Goal: Complete application form

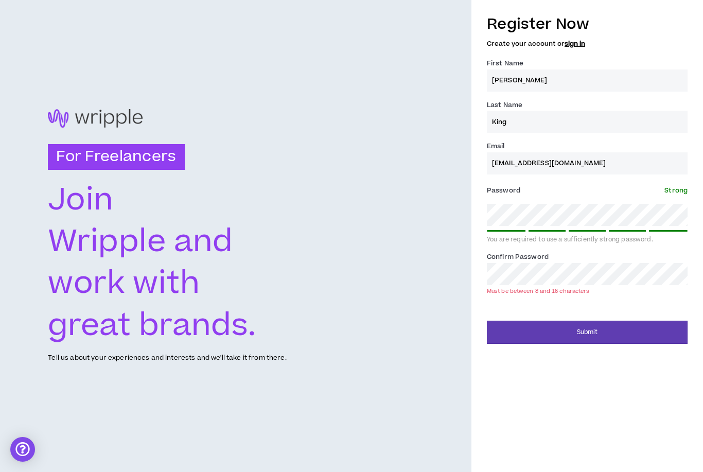
click at [575, 329] on button "Submit" at bounding box center [587, 332] width 201 height 23
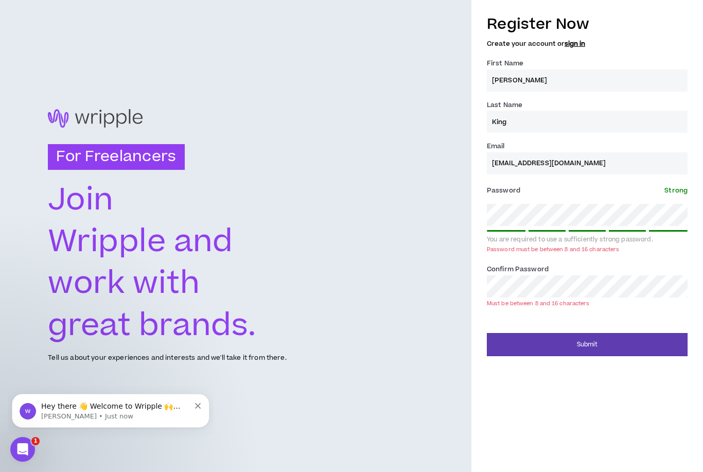
click at [378, 236] on div "For Freelancers [PERSON_NAME] and work with great brands. Tell us about your ex…" at bounding box center [351, 236] width 703 height 472
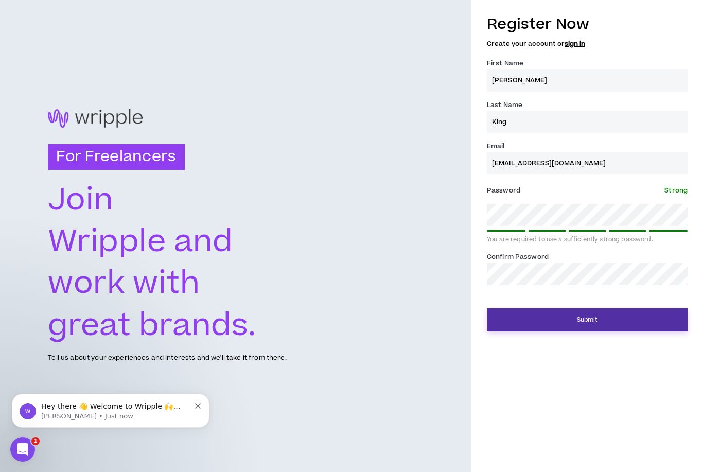
click at [637, 313] on button "Submit" at bounding box center [587, 319] width 201 height 23
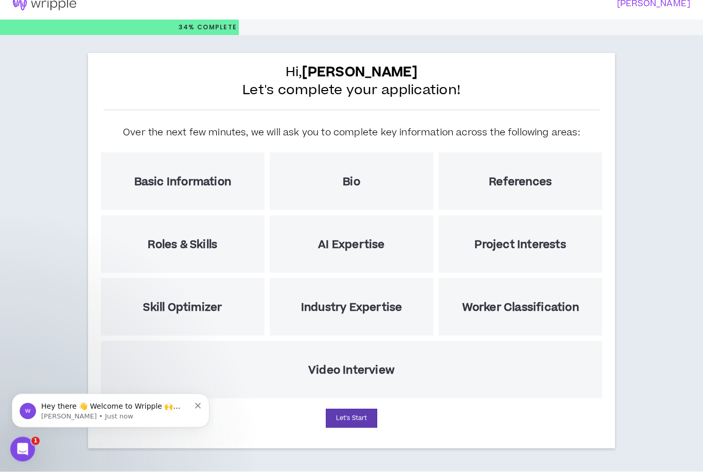
scroll to position [33, 0]
click at [209, 176] on h5 "Basic Information" at bounding box center [182, 182] width 97 height 13
click at [362, 409] on button "Let's Start" at bounding box center [351, 418] width 51 height 19
select select "US"
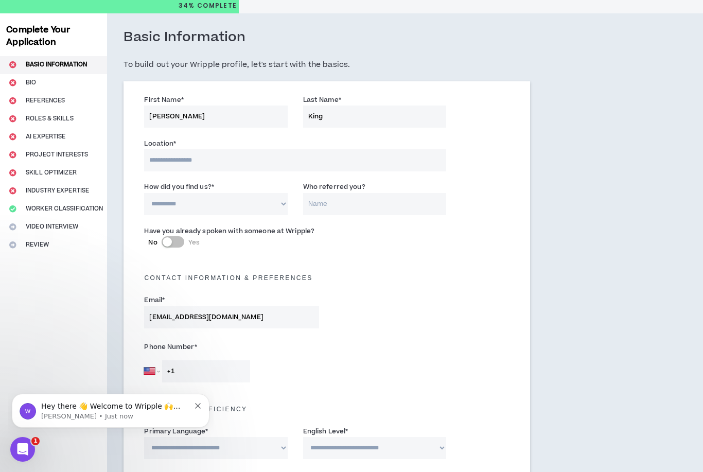
click at [194, 161] on input at bounding box center [295, 160] width 302 height 22
select select "*"
click at [332, 204] on input "Who referred you?" at bounding box center [374, 204] width 143 height 22
type input "[PERSON_NAME]"
click at [206, 163] on input at bounding box center [295, 160] width 302 height 22
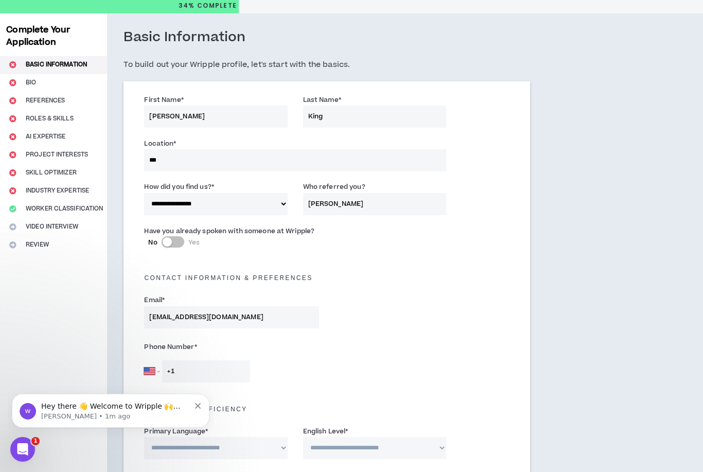
type input "****"
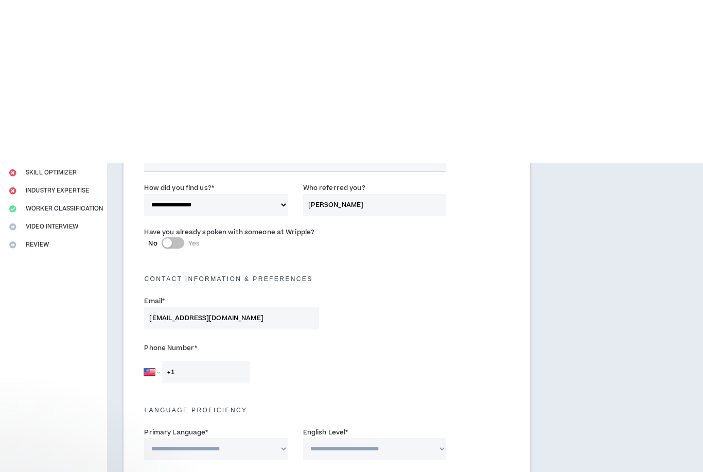
scroll to position [203, 0]
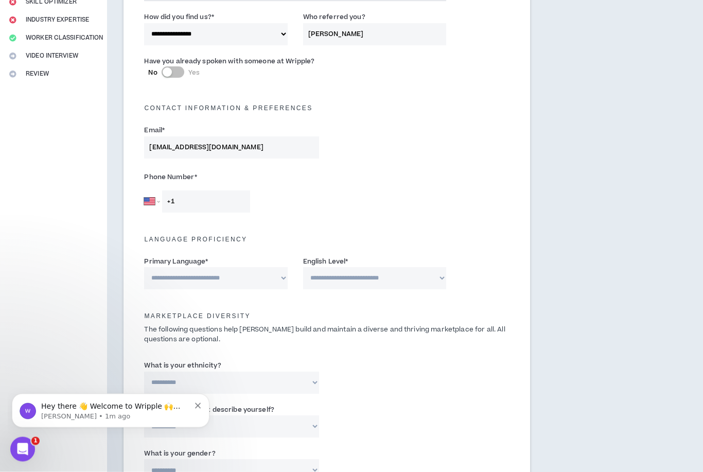
click at [226, 201] on input "+1" at bounding box center [206, 202] width 88 height 22
type input "[PHONE_NUMBER]"
select select "*******"
select select "*"
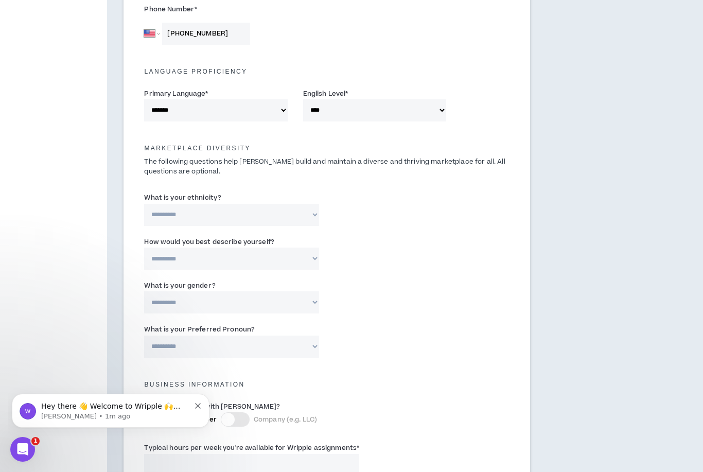
scroll to position [422, 0]
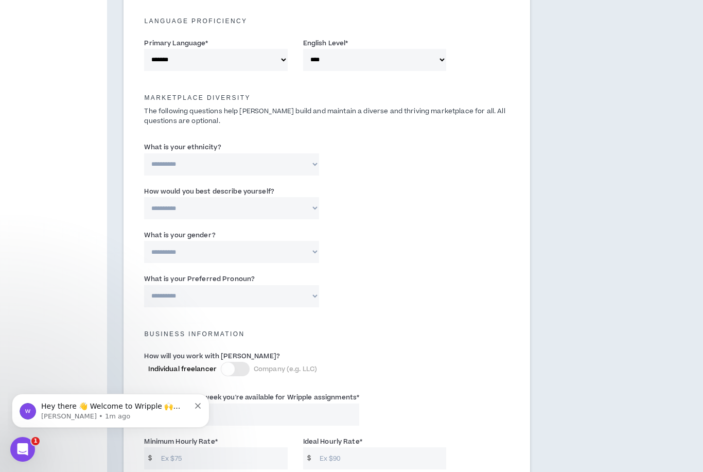
select select "**********"
select select "*****"
select select "**********"
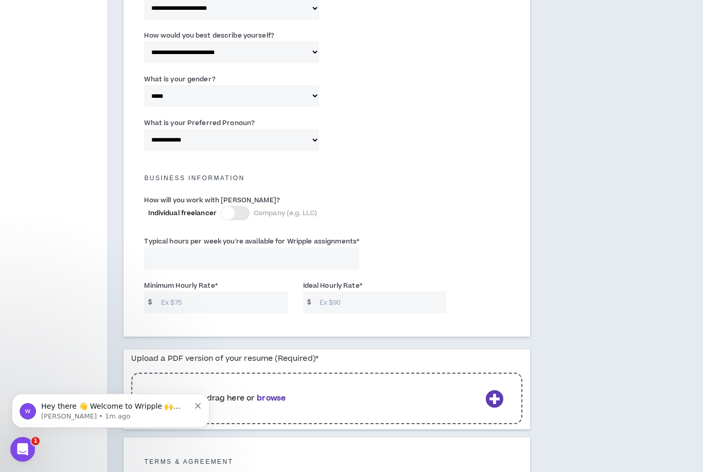
scroll to position [578, 0]
click at [230, 255] on input "Typical hours per week you're available for Wripple assignments *" at bounding box center [251, 259] width 215 height 22
type input "20"
type input "25"
click at [261, 301] on input "Minimum Hourly Rate *" at bounding box center [222, 303] width 132 height 22
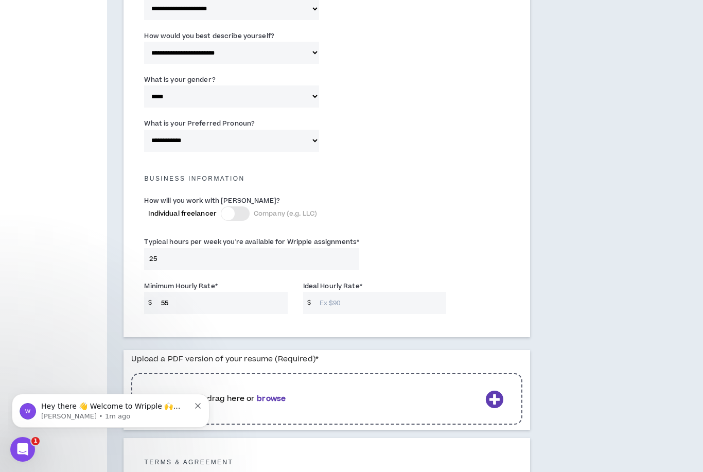
type input "5"
type input "65"
click at [435, 309] on input "Ideal Hourly Rate *" at bounding box center [381, 303] width 132 height 22
type input "65"
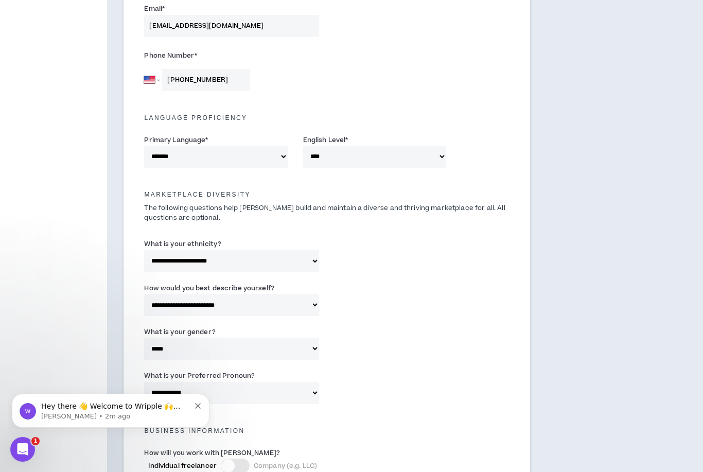
scroll to position [648, 0]
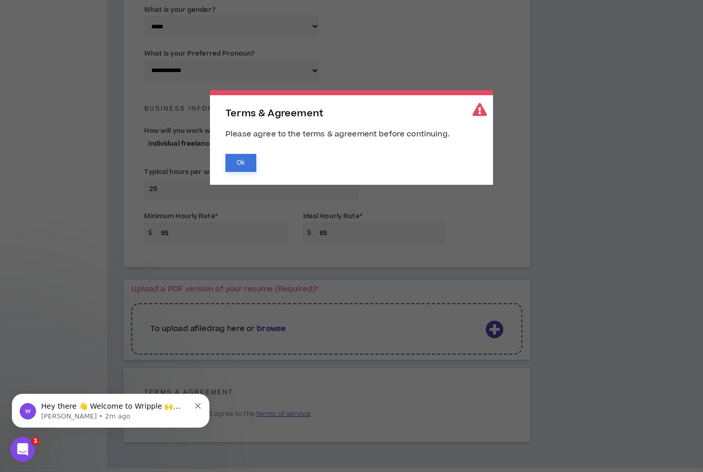
click at [246, 163] on button "Ok" at bounding box center [241, 163] width 31 height 18
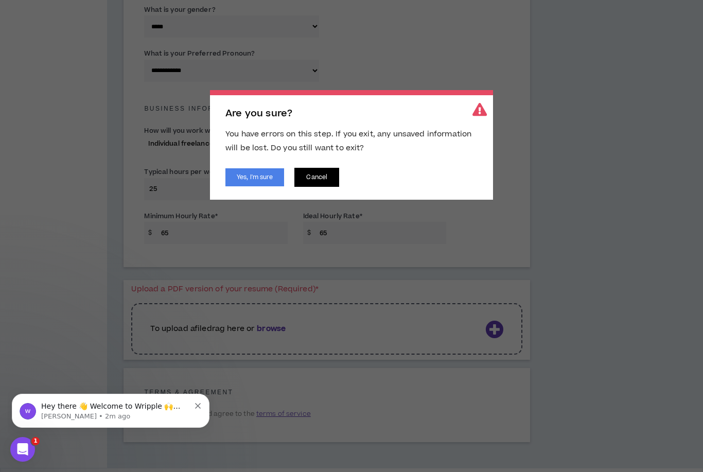
click at [320, 183] on button "Cancel" at bounding box center [317, 177] width 45 height 19
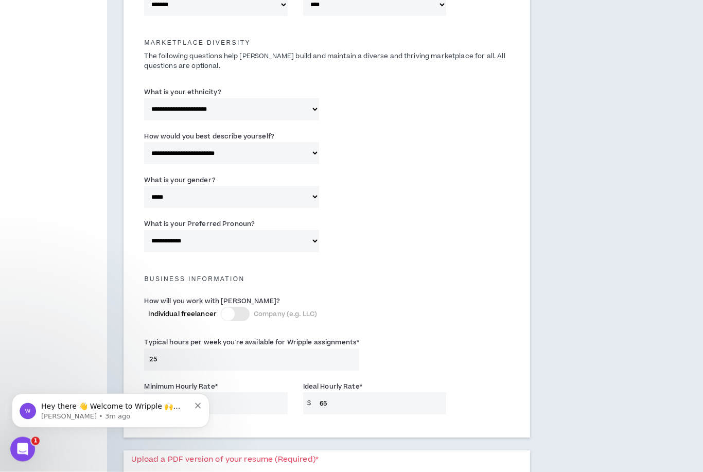
scroll to position [454, 0]
